Goal: Book appointment/travel/reservation

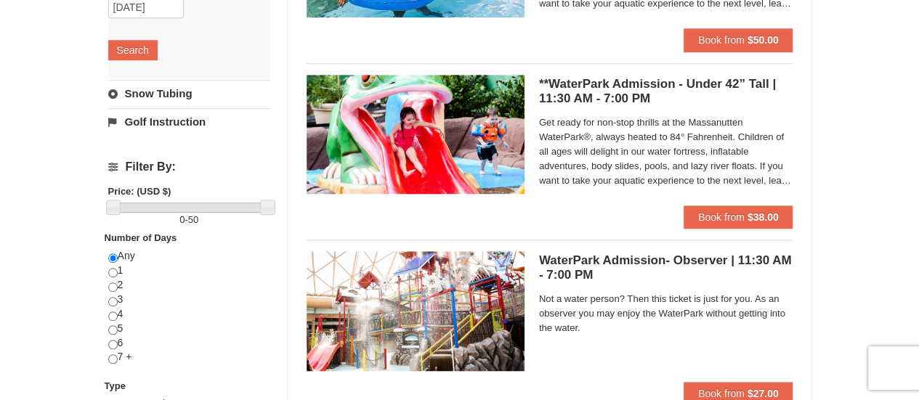
scroll to position [363, 0]
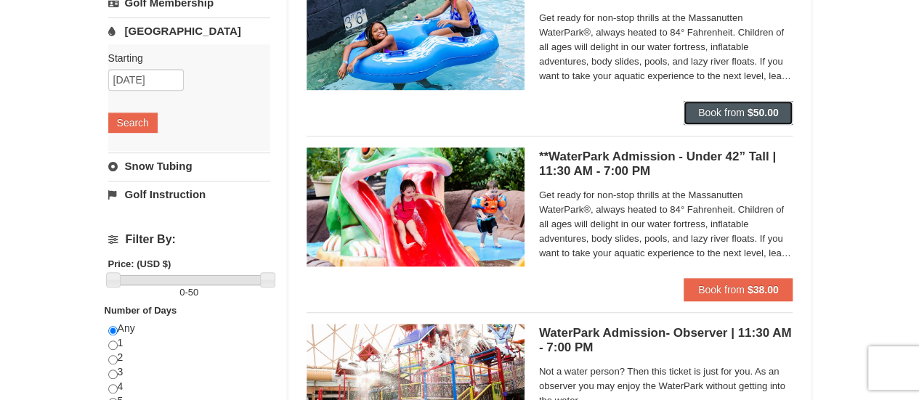
click at [722, 113] on span "Book from" at bounding box center [721, 113] width 46 height 12
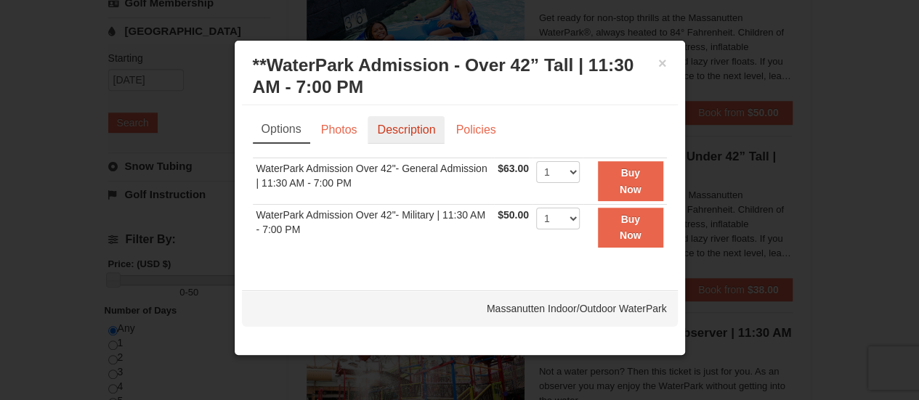
click at [414, 123] on link "Description" at bounding box center [405, 130] width 77 height 28
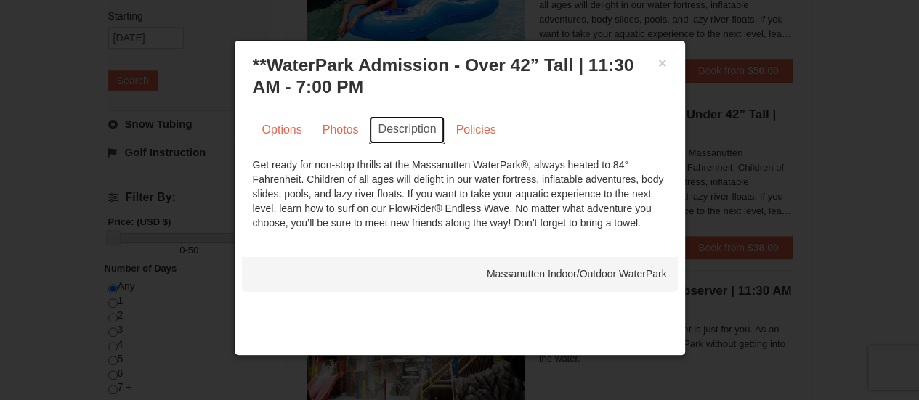
scroll to position [436, 0]
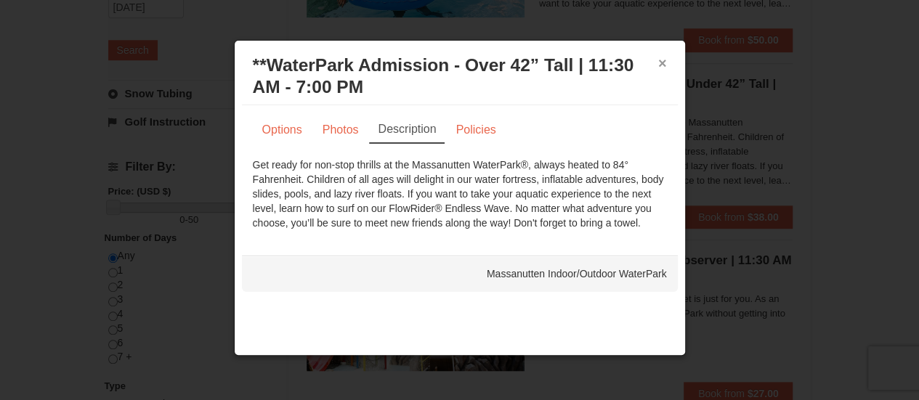
drag, startPoint x: 665, startPoint y: 63, endPoint x: 655, endPoint y: 68, distance: 11.4
click at [664, 63] on button "×" at bounding box center [662, 63] width 9 height 15
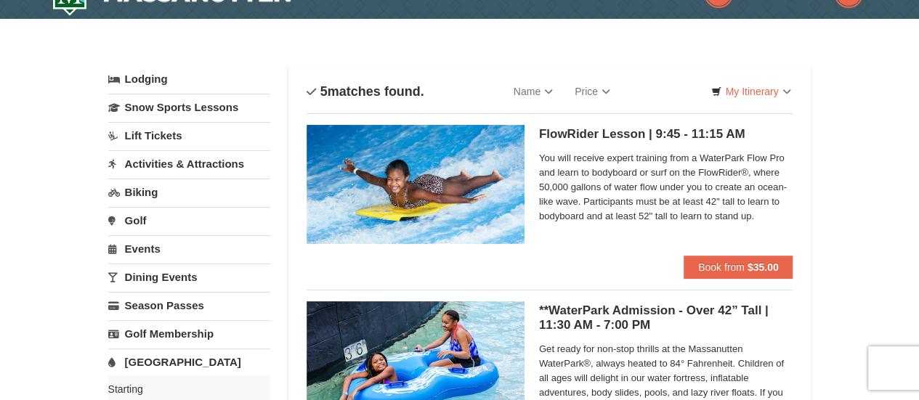
scroll to position [0, 0]
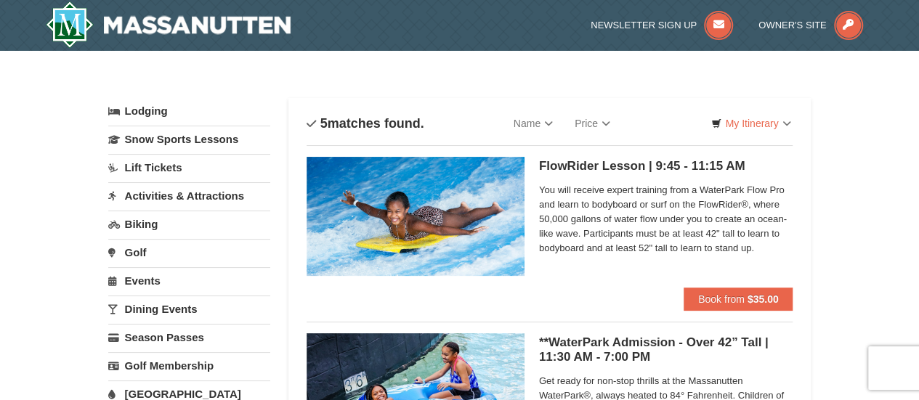
click at [148, 108] on link "Lodging" at bounding box center [189, 111] width 162 height 26
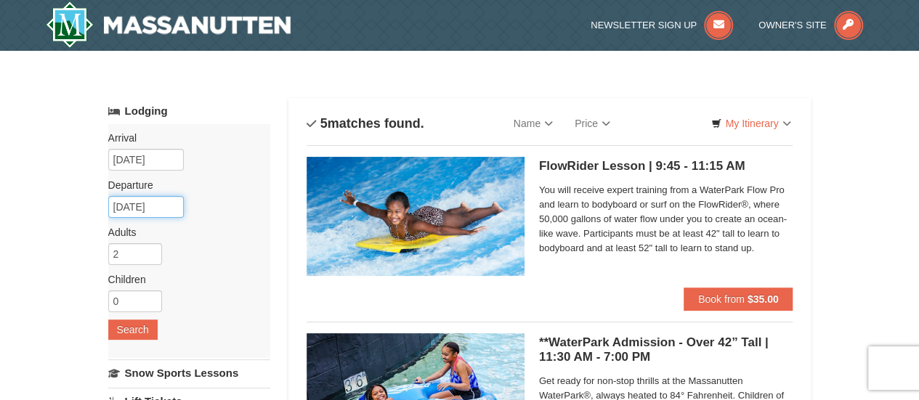
click at [147, 206] on input "10/27/2025" at bounding box center [146, 207] width 76 height 22
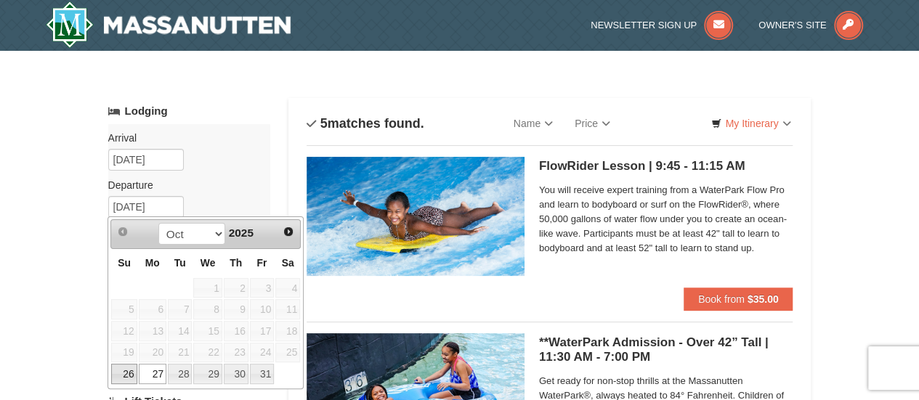
click at [126, 371] on link "26" at bounding box center [123, 374] width 25 height 20
type input "[DATE]"
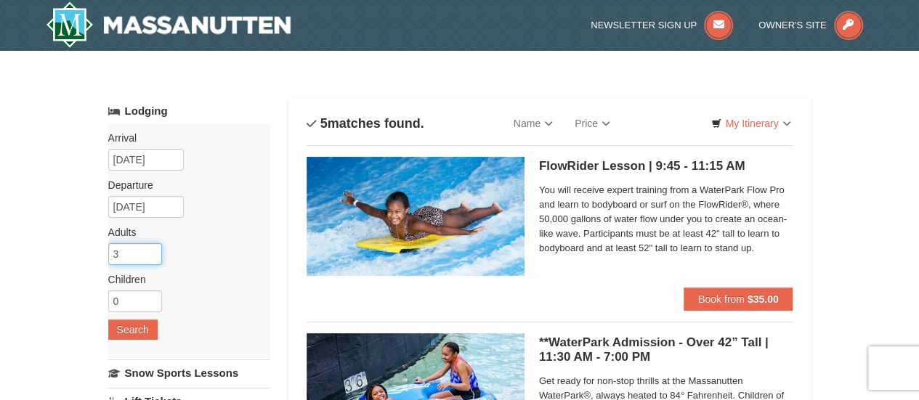
click at [152, 248] on input "3" at bounding box center [135, 254] width 54 height 22
click at [151, 255] on input "2" at bounding box center [135, 254] width 54 height 22
type input "1"
click at [151, 255] on input "1" at bounding box center [135, 254] width 54 height 22
click at [141, 298] on input "0" at bounding box center [135, 302] width 54 height 22
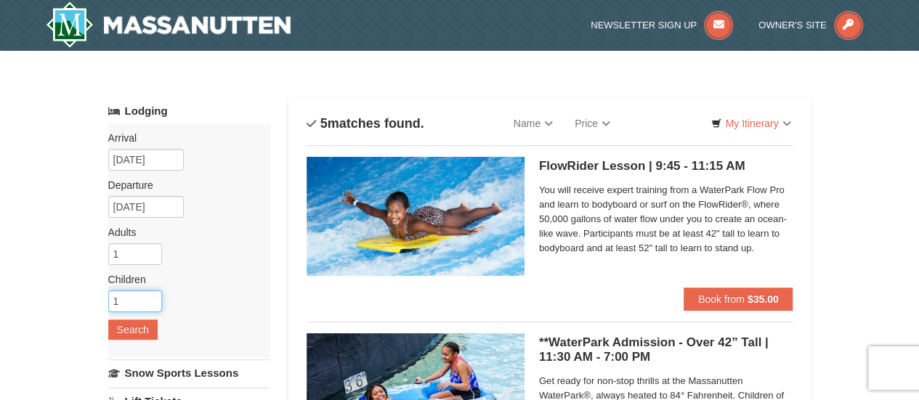
click at [150, 297] on input "1" at bounding box center [135, 302] width 54 height 22
type input "2"
click at [150, 297] on input "2" at bounding box center [135, 302] width 54 height 22
click at [135, 327] on button "Search" at bounding box center [132, 330] width 49 height 20
